Goal: Task Accomplishment & Management: Use online tool/utility

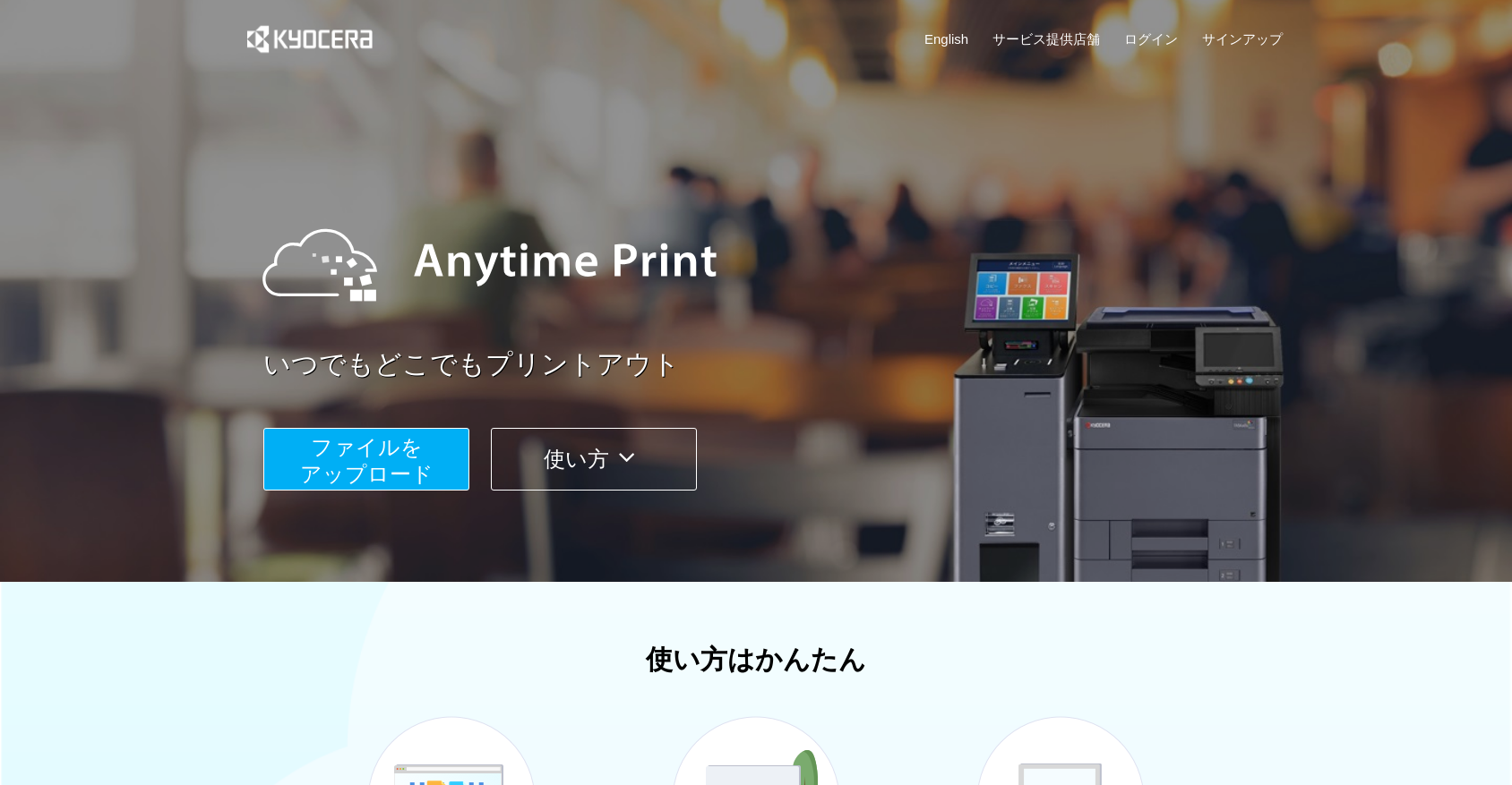
click at [381, 469] on span "ファイルを ​​アップロード" at bounding box center [367, 460] width 134 height 51
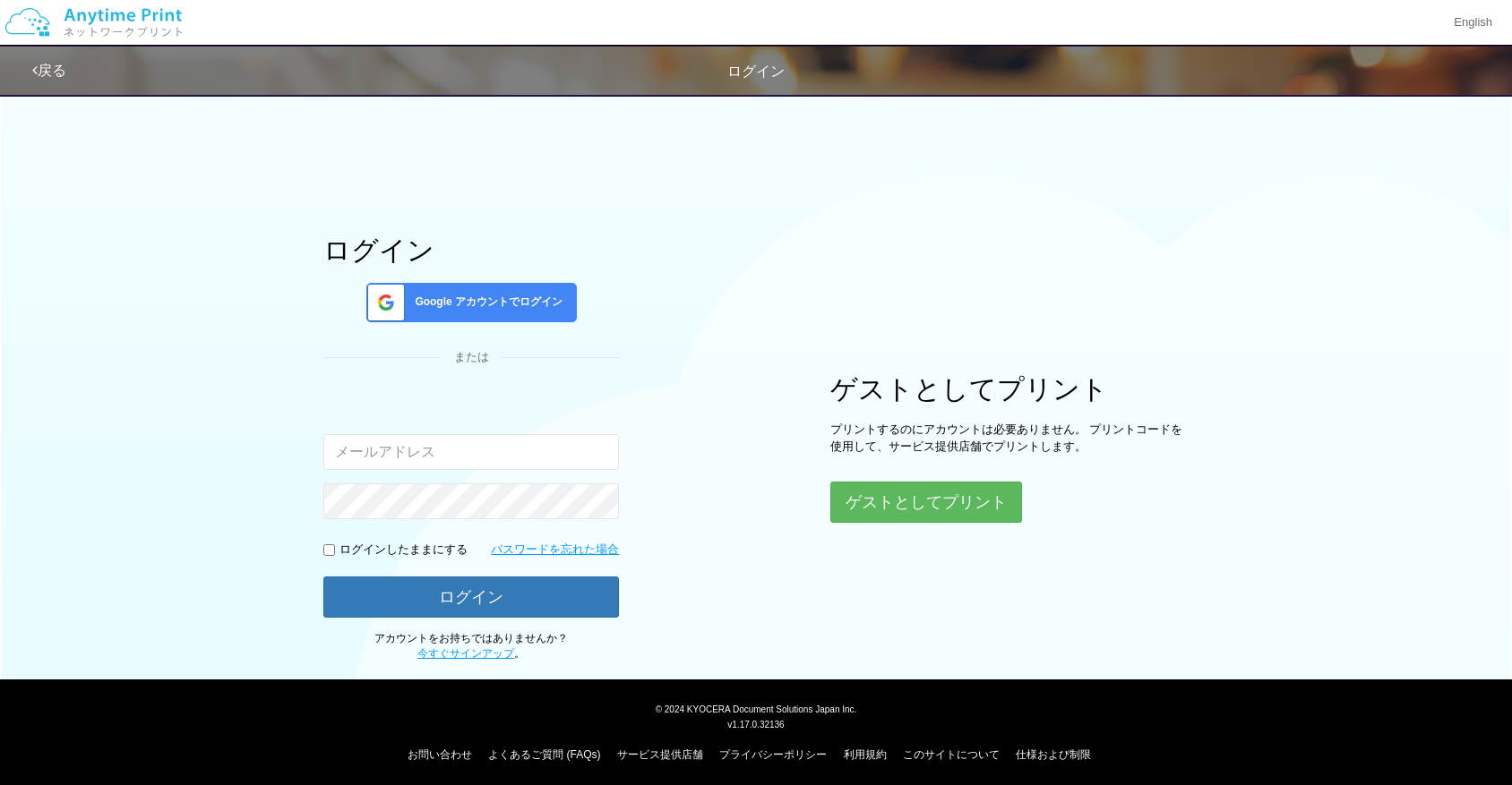
click at [873, 479] on div "ゲストとしてプリント プリントするのにアカウントは必要ありません。 プリントコードを使用して、サービス提供店舗でプリントします。 ゲストとしてプリント" at bounding box center [1010, 449] width 359 height 149
click at [870, 497] on button "ゲストとしてプリント" at bounding box center [926, 503] width 190 height 39
click at [953, 491] on button "ゲストとしてプリント" at bounding box center [926, 503] width 190 height 39
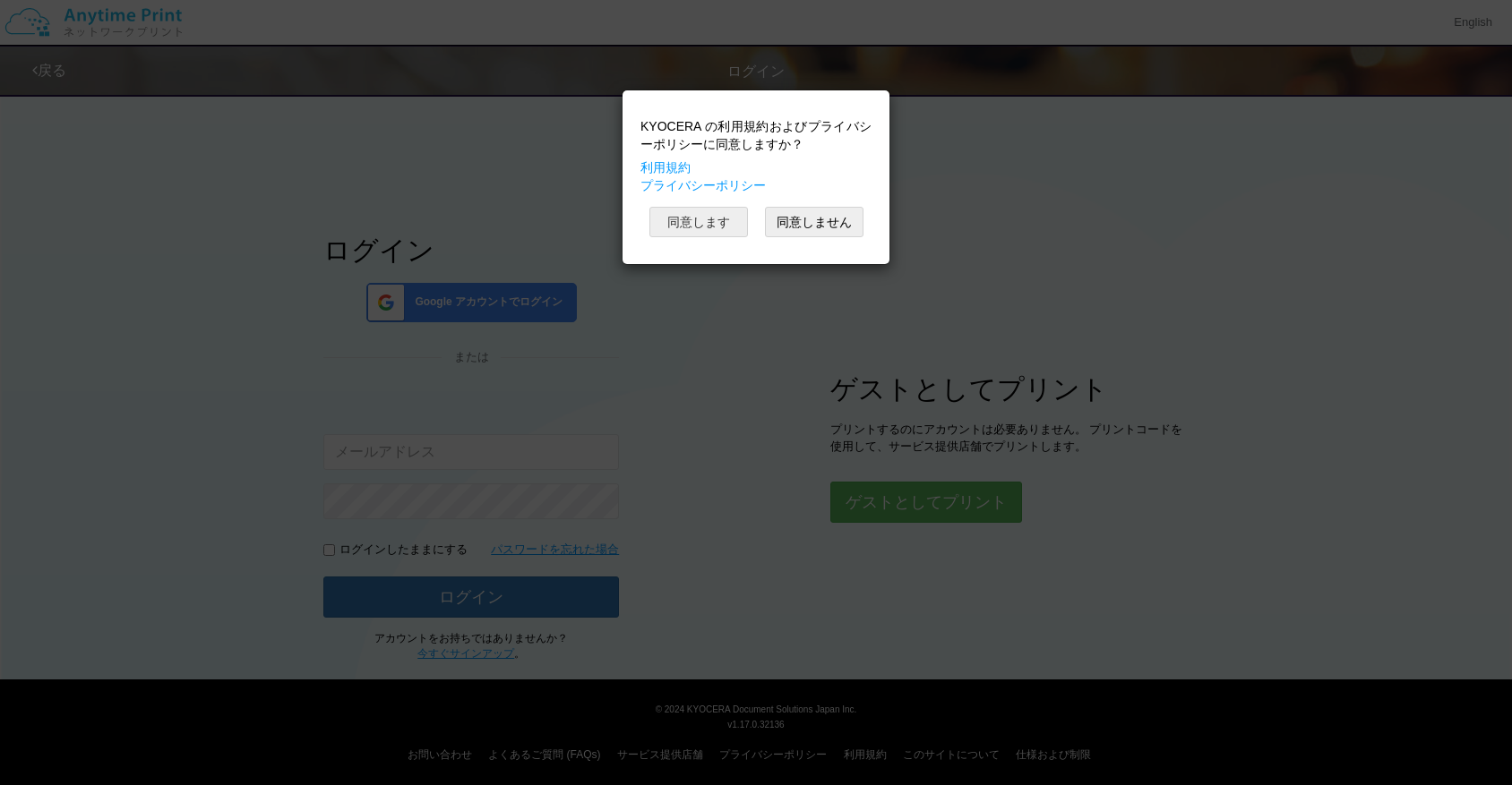
click at [724, 235] on button "同意します" at bounding box center [699, 222] width 99 height 31
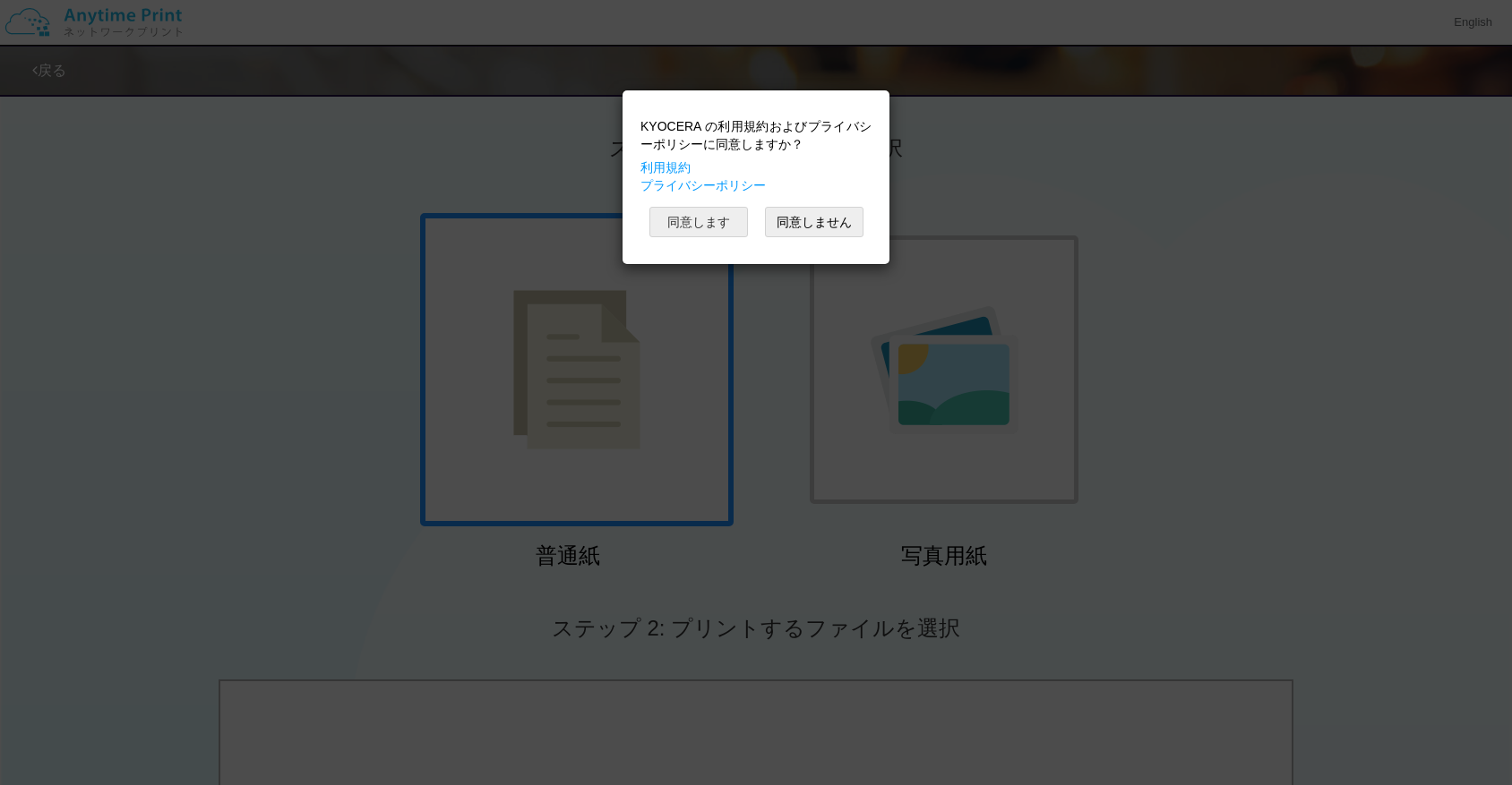
click at [709, 211] on button "同意します" at bounding box center [699, 222] width 99 height 31
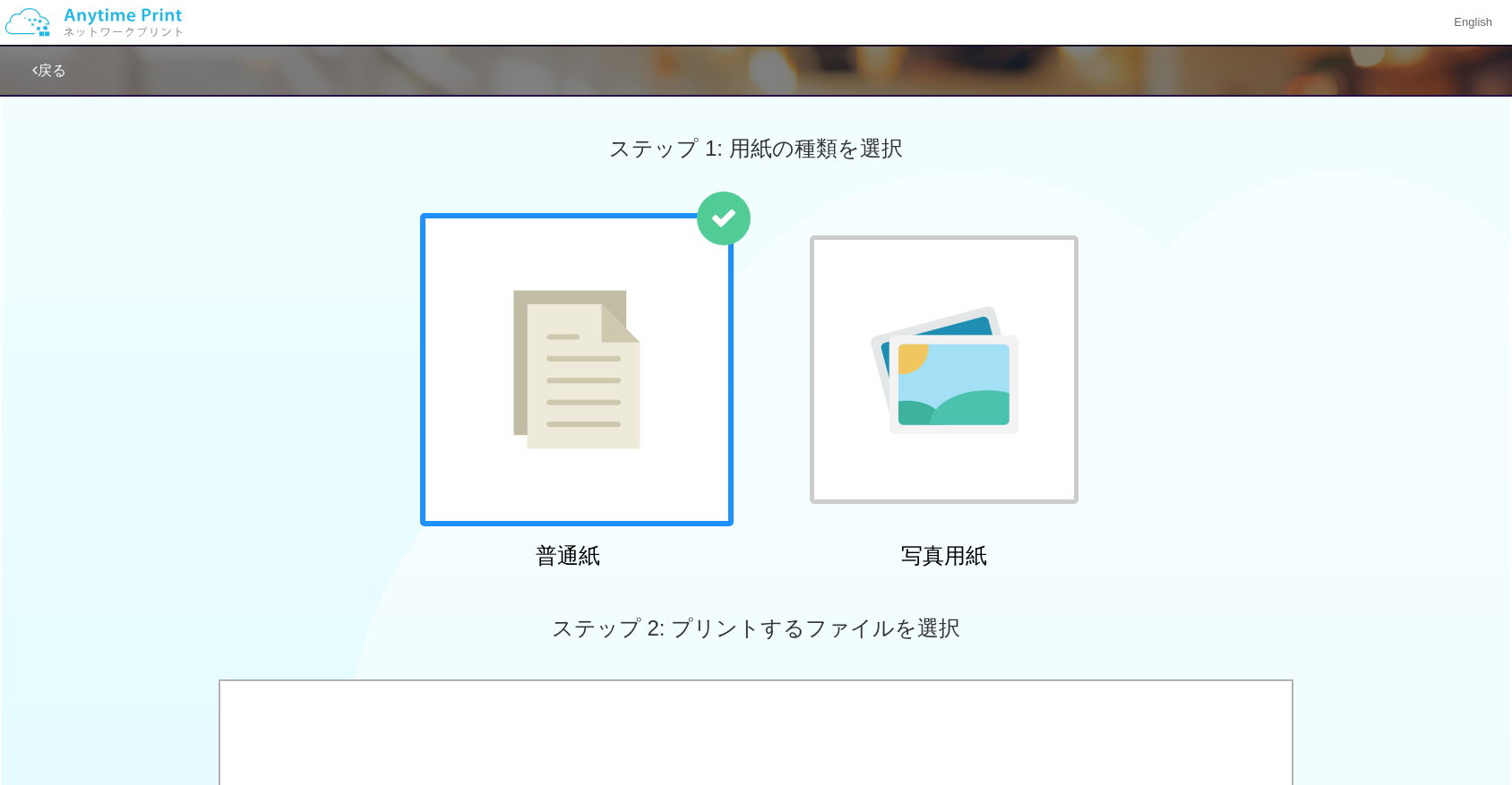
scroll to position [577, 0]
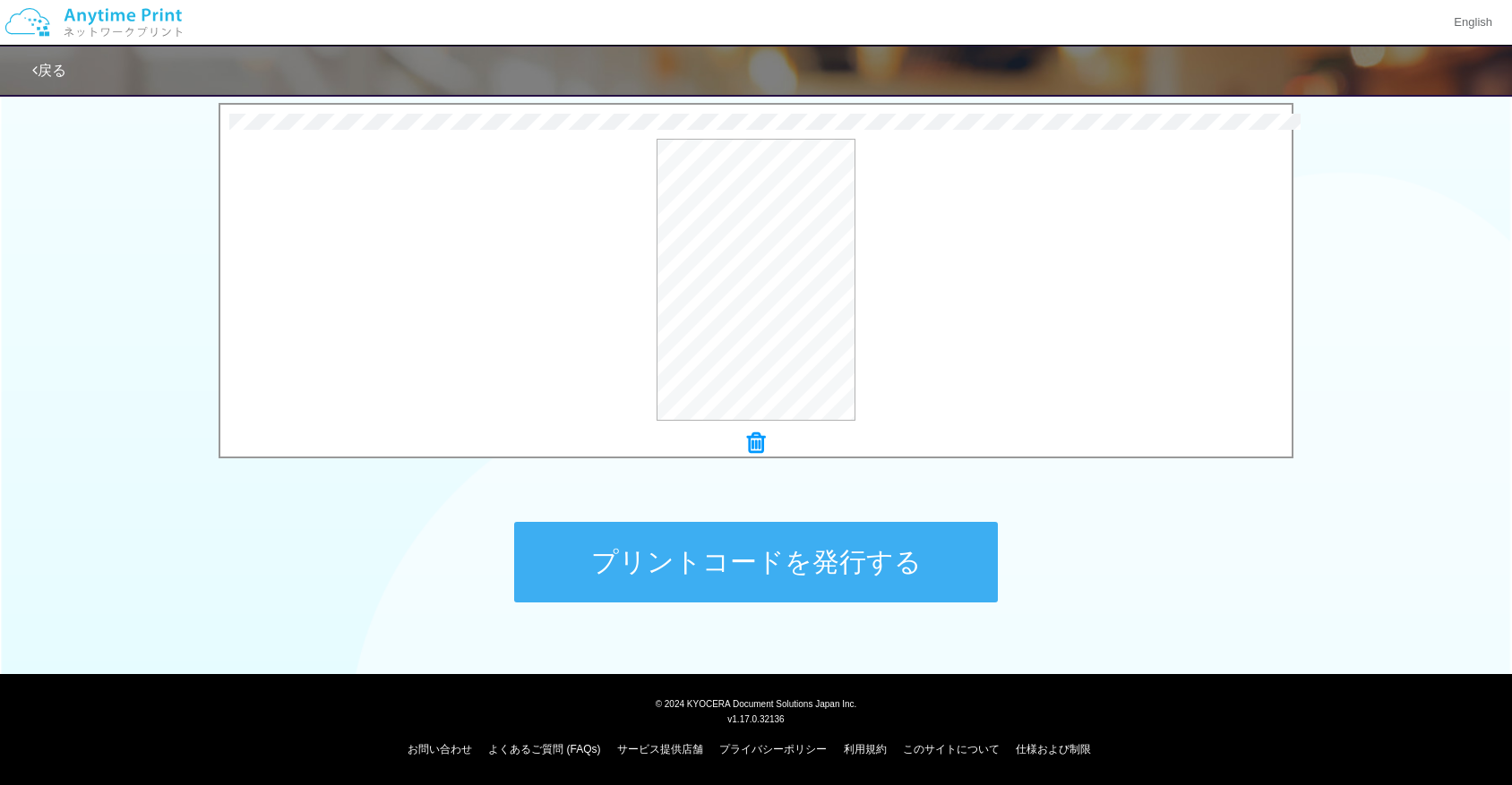
click at [786, 556] on button "プリントコードを発行する" at bounding box center [756, 562] width 483 height 81
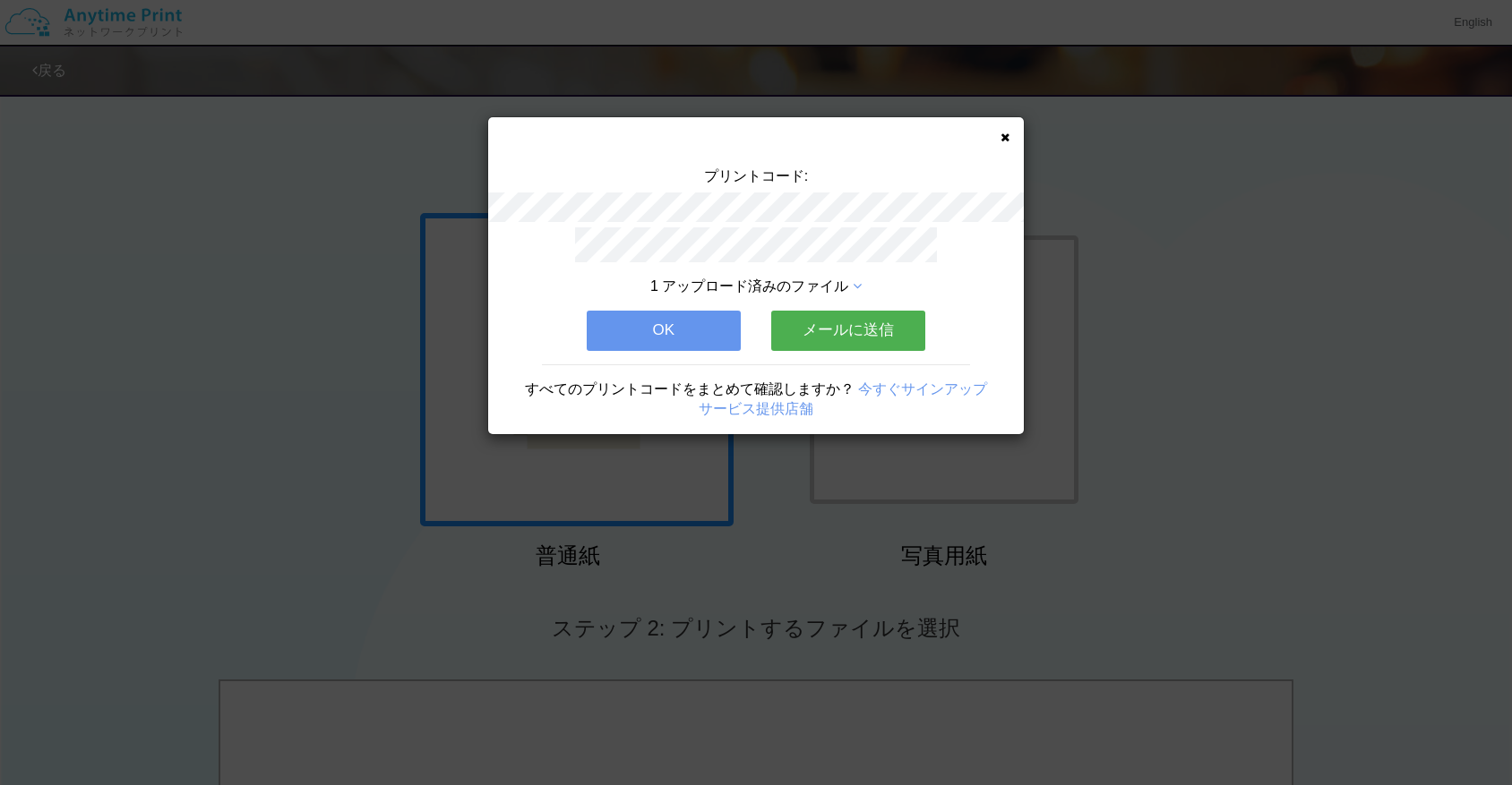
click at [854, 326] on button "メールに送信" at bounding box center [848, 330] width 154 height 39
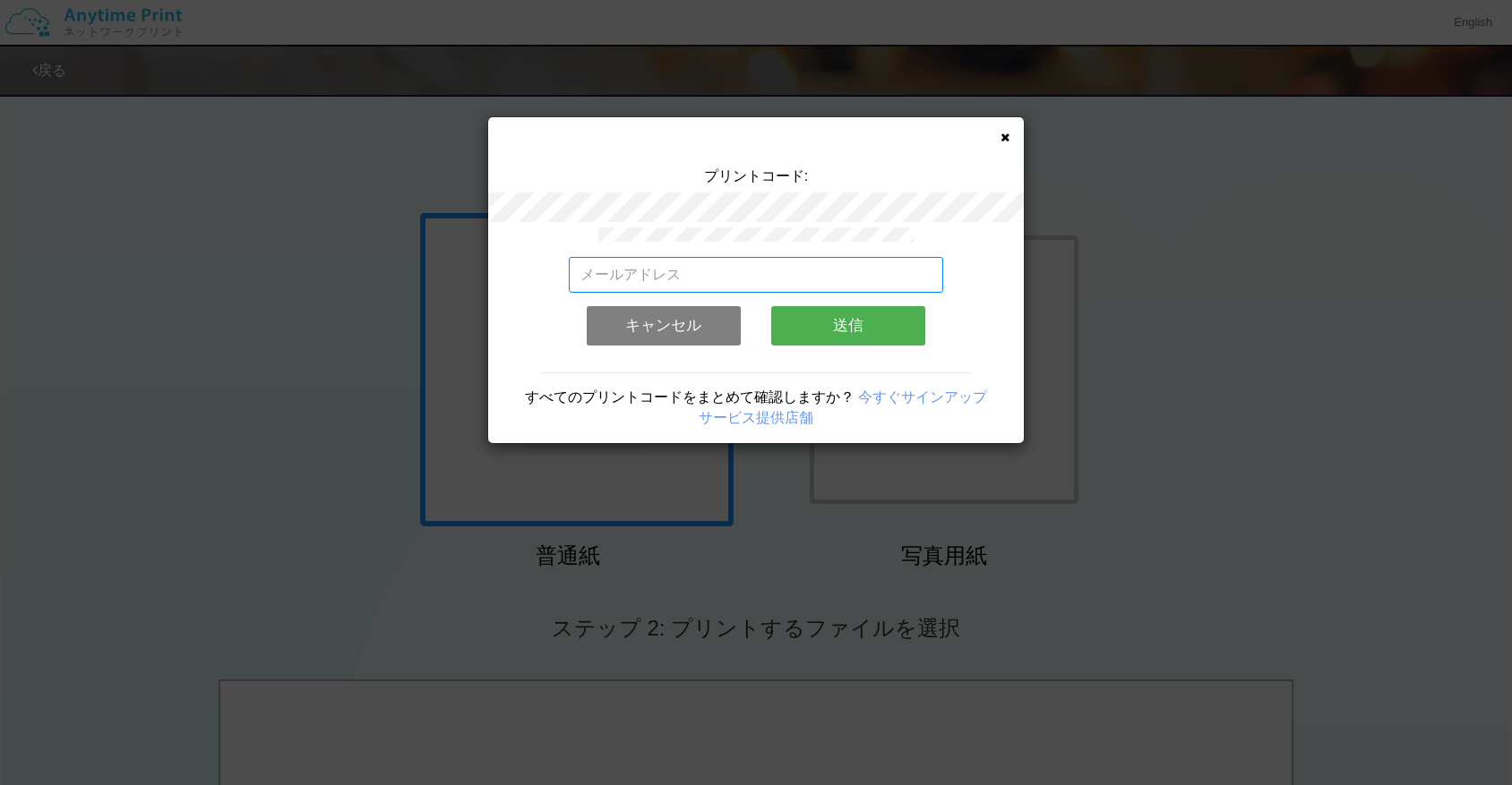
click at [755, 277] on input "email" at bounding box center [756, 275] width 375 height 36
type input "[EMAIL_ADDRESS][DOMAIN_NAME]"
click at [807, 340] on button "送信" at bounding box center [848, 326] width 154 height 39
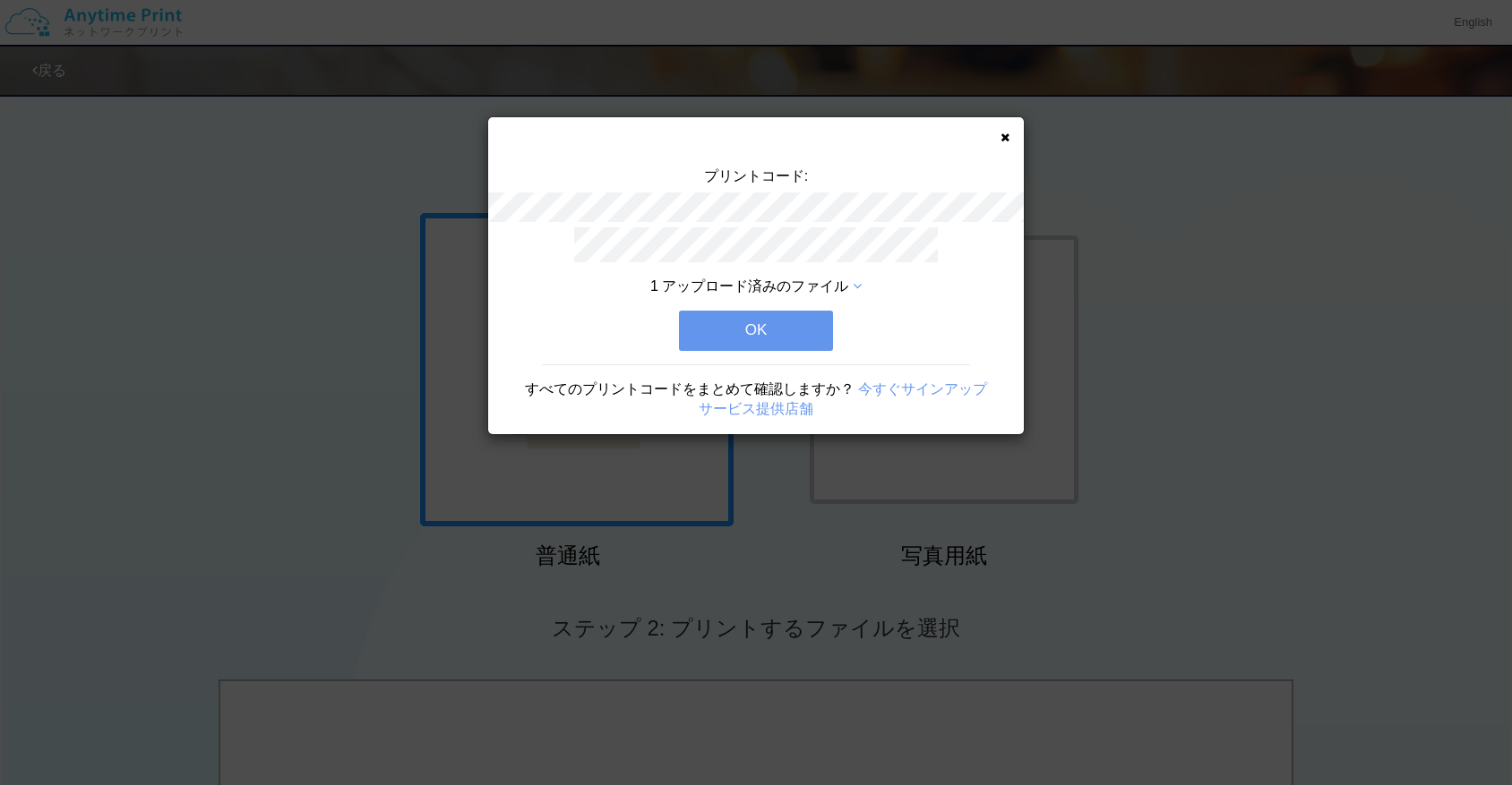
click at [807, 340] on button "OK" at bounding box center [756, 330] width 154 height 39
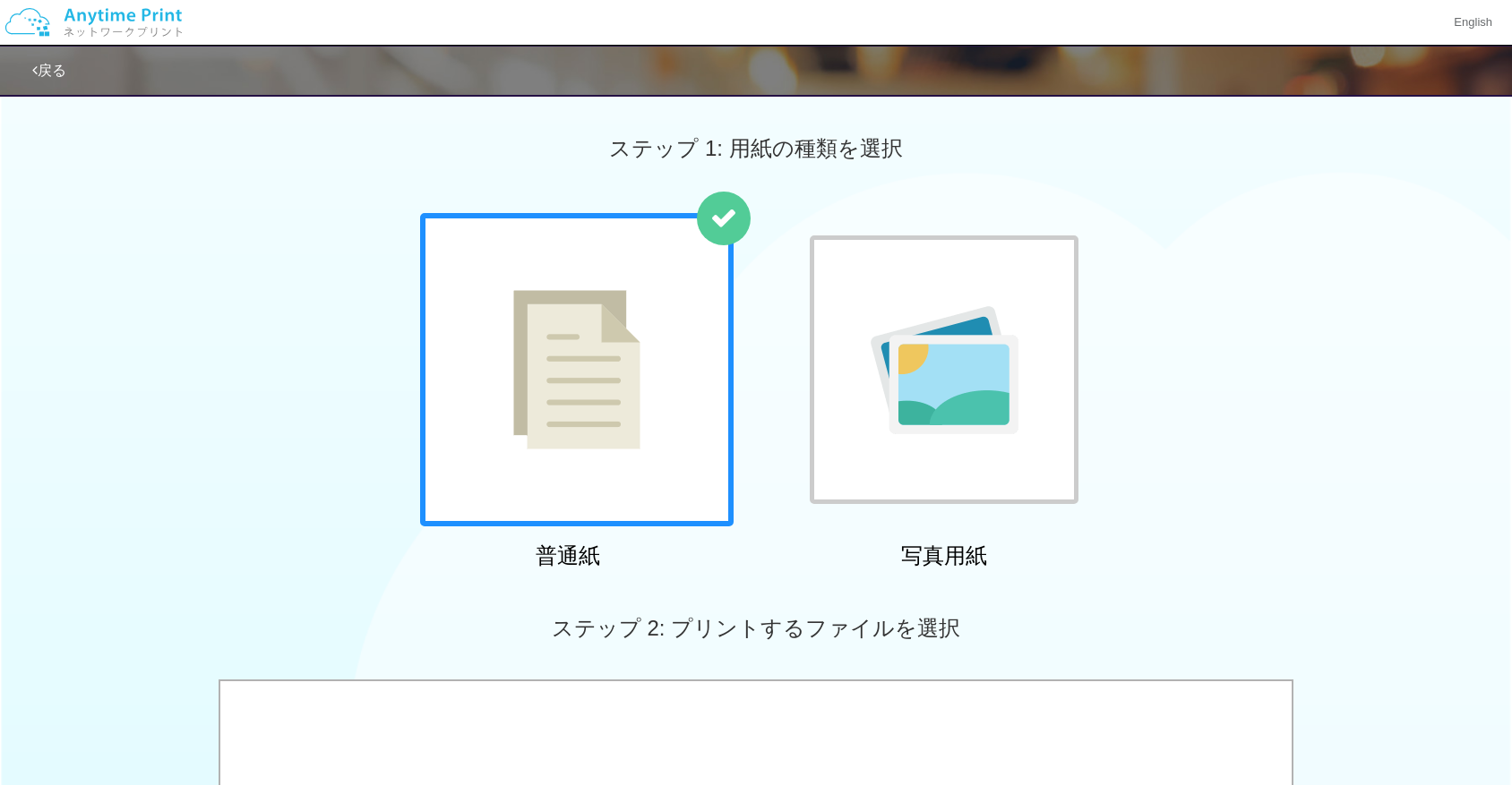
click at [222, 348] on div "普通紙 写真用紙" at bounding box center [756, 394] width 1512 height 363
